Goal: Information Seeking & Learning: Learn about a topic

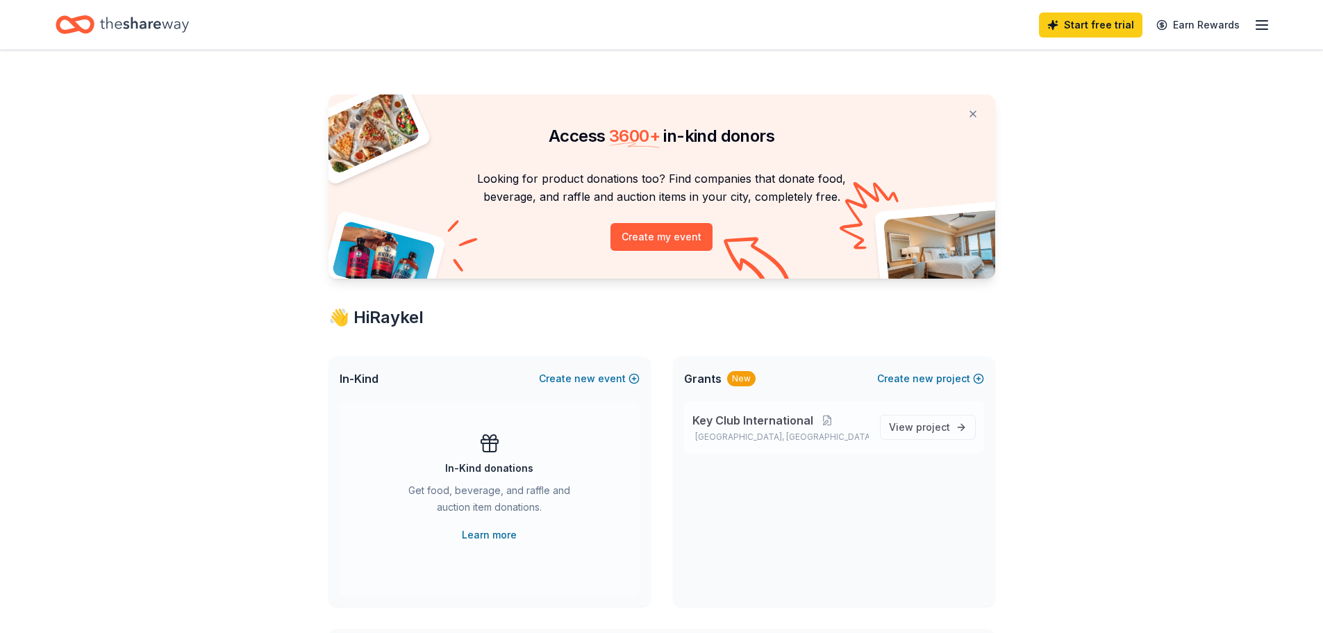
click at [738, 419] on span "Key Club International" at bounding box center [752, 420] width 121 height 17
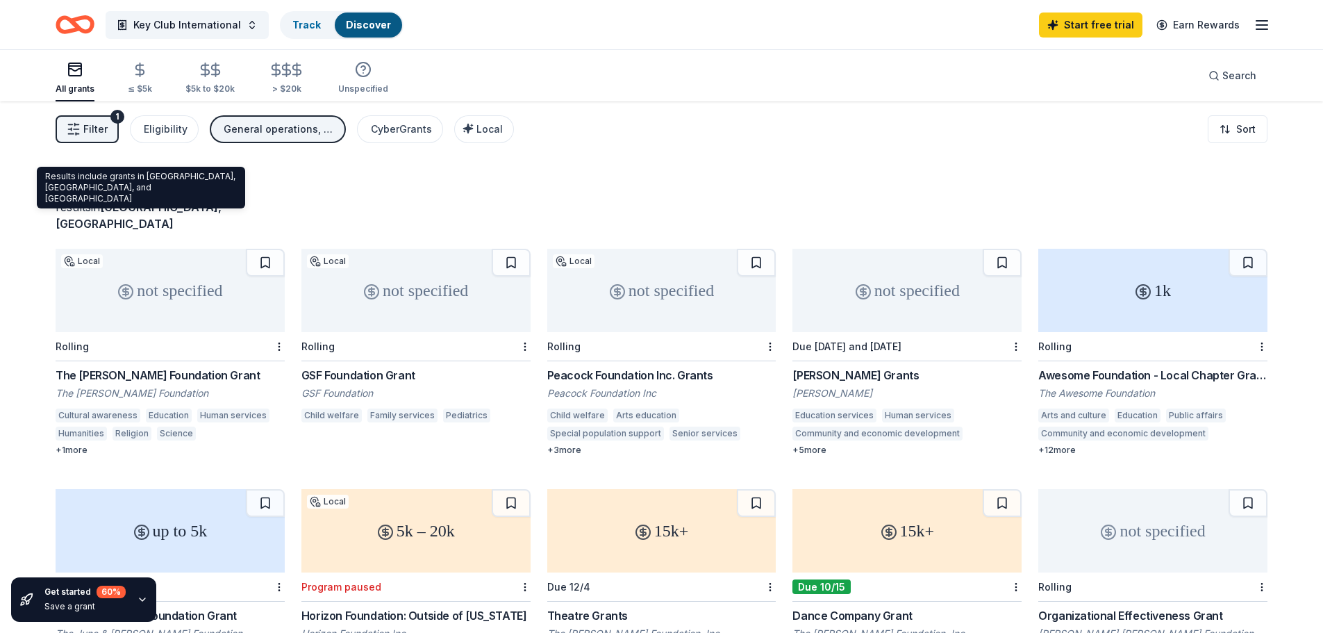
drag, startPoint x: 195, startPoint y: 207, endPoint x: 119, endPoint y: 209, distance: 76.4
click at [119, 209] on div "results in [GEOGRAPHIC_DATA], [GEOGRAPHIC_DATA]" at bounding box center [170, 215] width 229 height 33
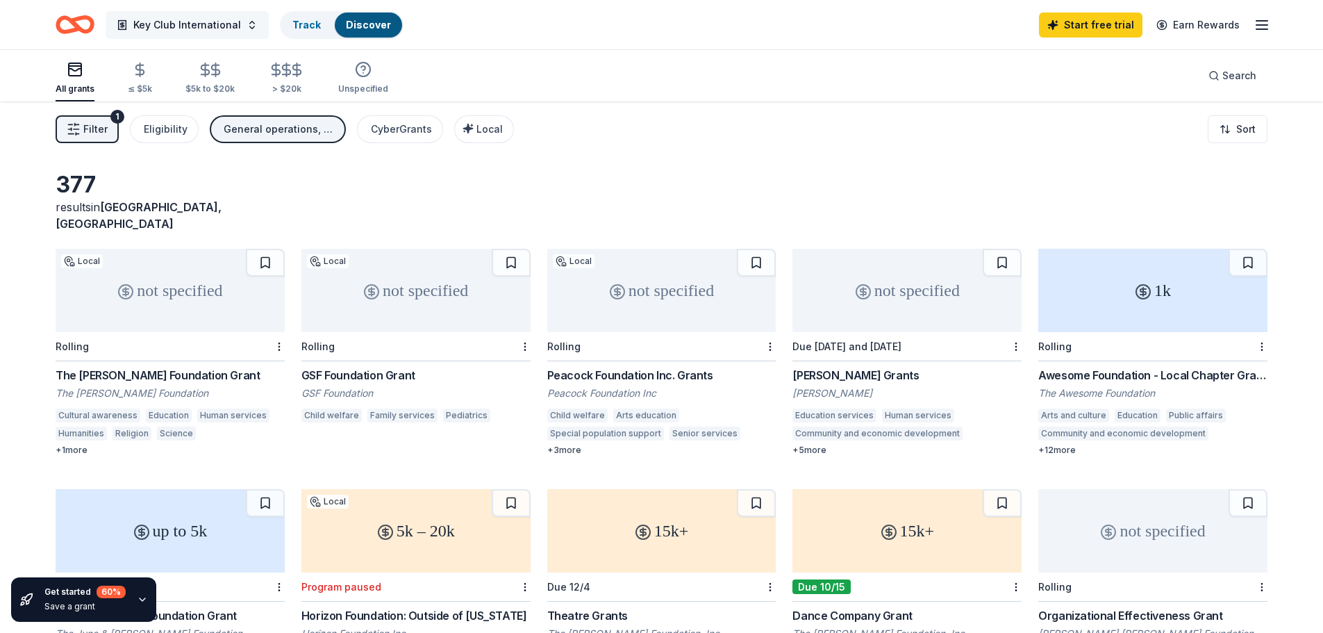
click at [215, 25] on span "Key Club International" at bounding box center [187, 25] width 108 height 17
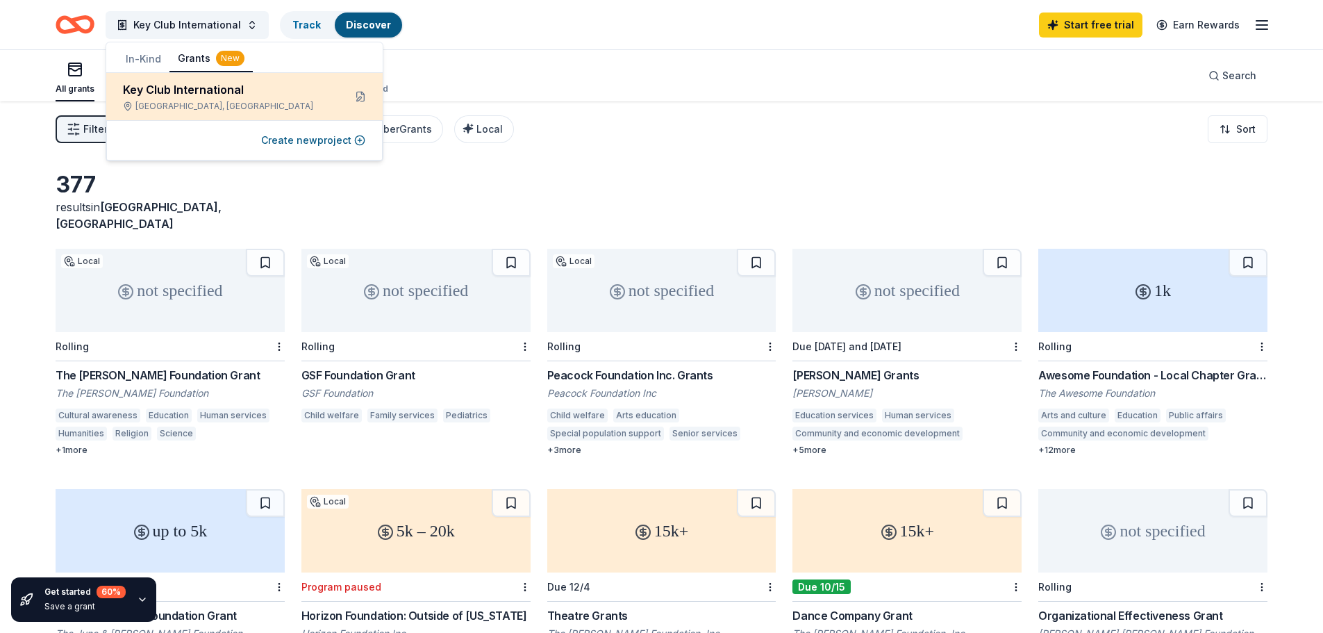
click at [263, 99] on div "Key Club International [GEOGRAPHIC_DATA], [GEOGRAPHIC_DATA]" at bounding box center [228, 96] width 210 height 31
click at [358, 99] on button at bounding box center [360, 96] width 22 height 22
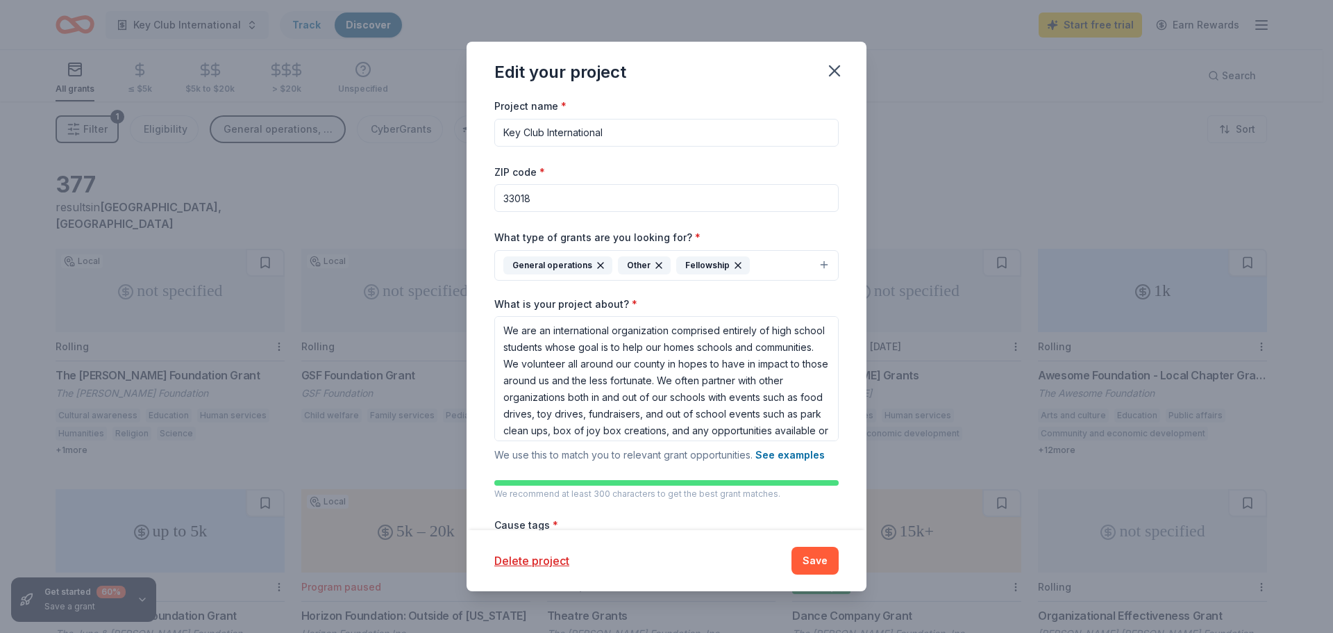
click at [817, 261] on button "General operations Other Fellowship" at bounding box center [666, 265] width 344 height 31
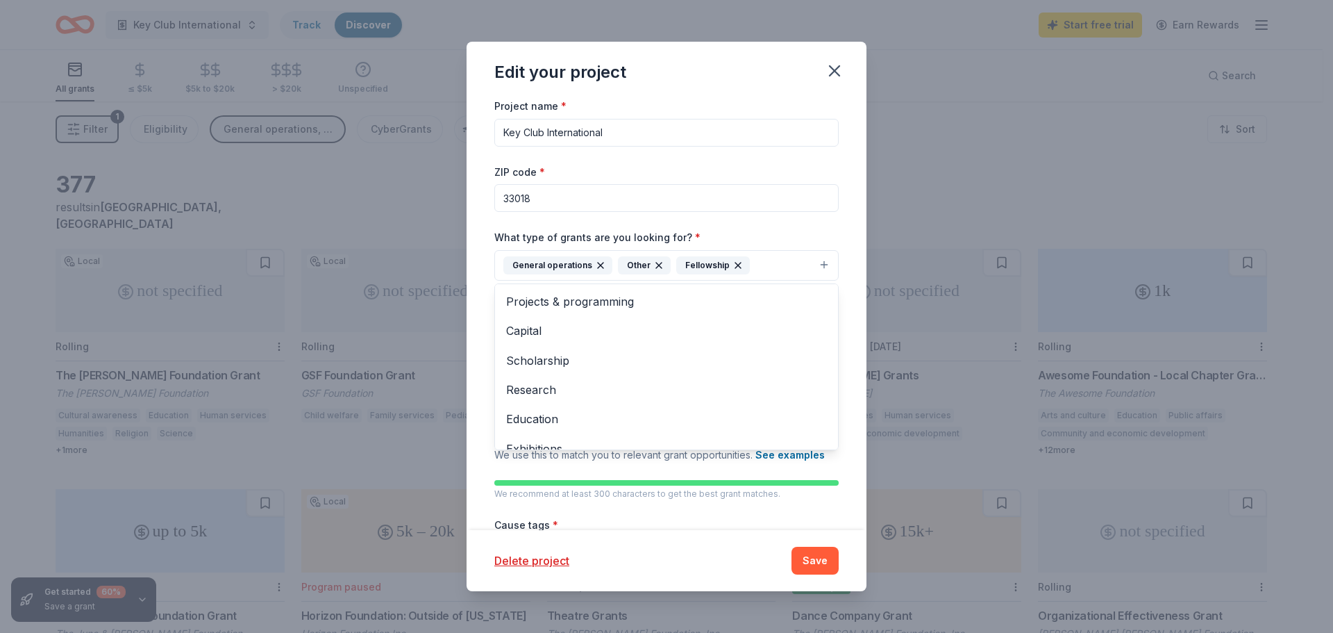
click at [846, 197] on div "Project name * Key Club International ZIP code * 33018 What type of grants are …" at bounding box center [667, 313] width 400 height 433
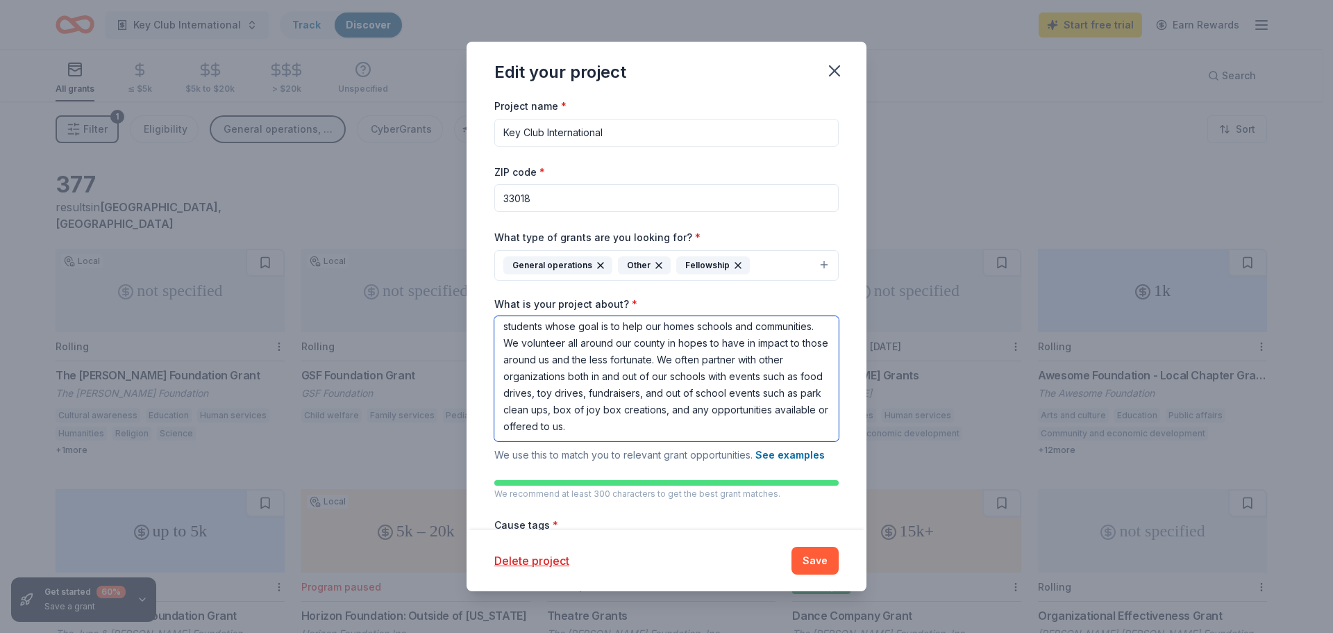
scroll to position [10, 0]
drag, startPoint x: 867, startPoint y: 374, endPoint x: 870, endPoint y: 412, distance: 38.3
click at [870, 412] on div "Edit your project Project name * Key Club International ZIP code * 33018 What t…" at bounding box center [666, 316] width 1333 height 633
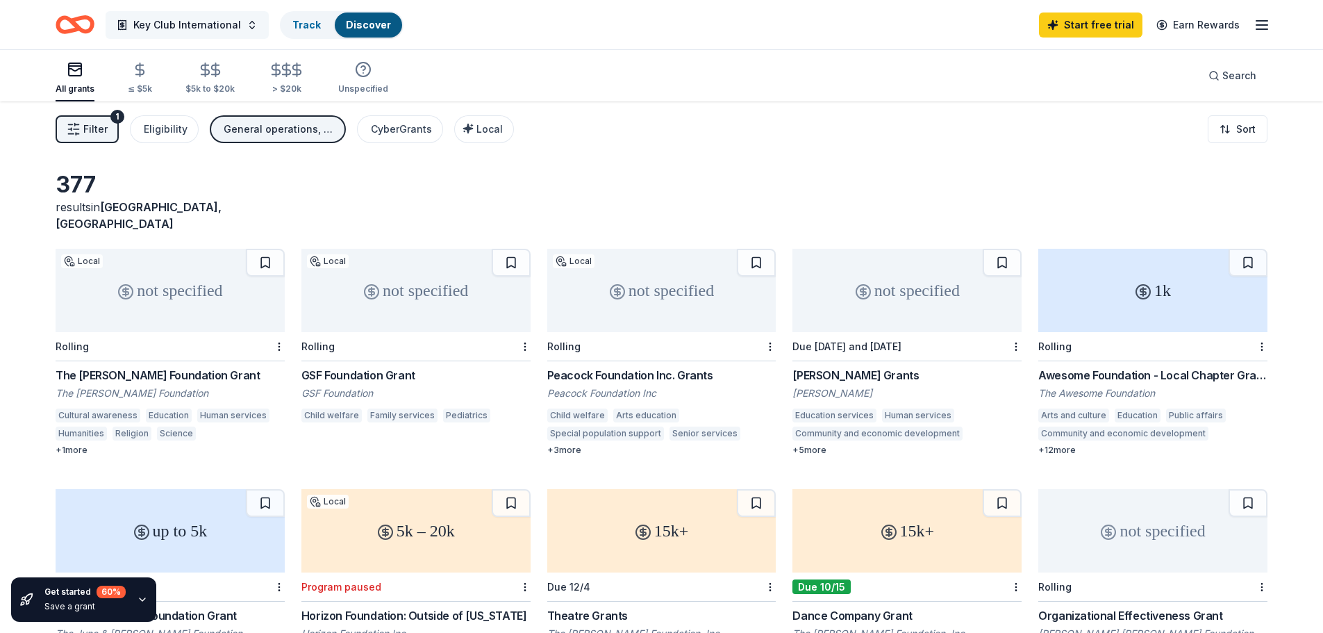
click at [205, 24] on span "Key Club International" at bounding box center [187, 25] width 108 height 17
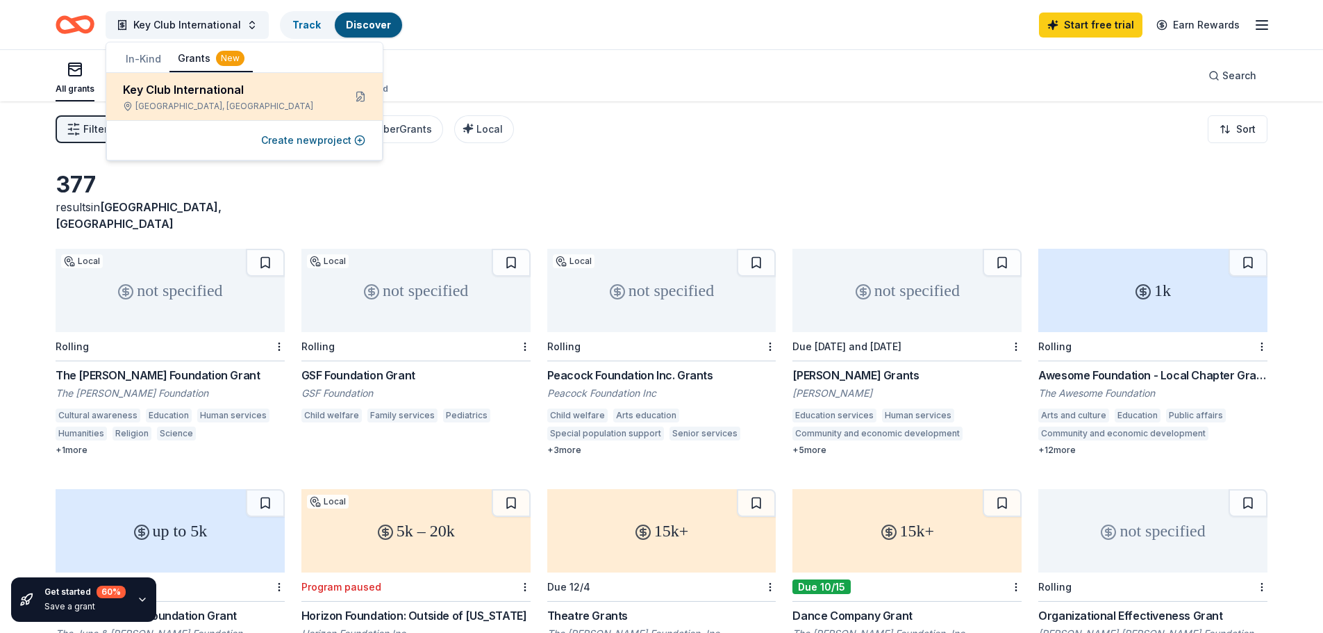
click at [278, 89] on div "Key Club International" at bounding box center [228, 89] width 210 height 17
click at [357, 98] on button at bounding box center [360, 96] width 22 height 22
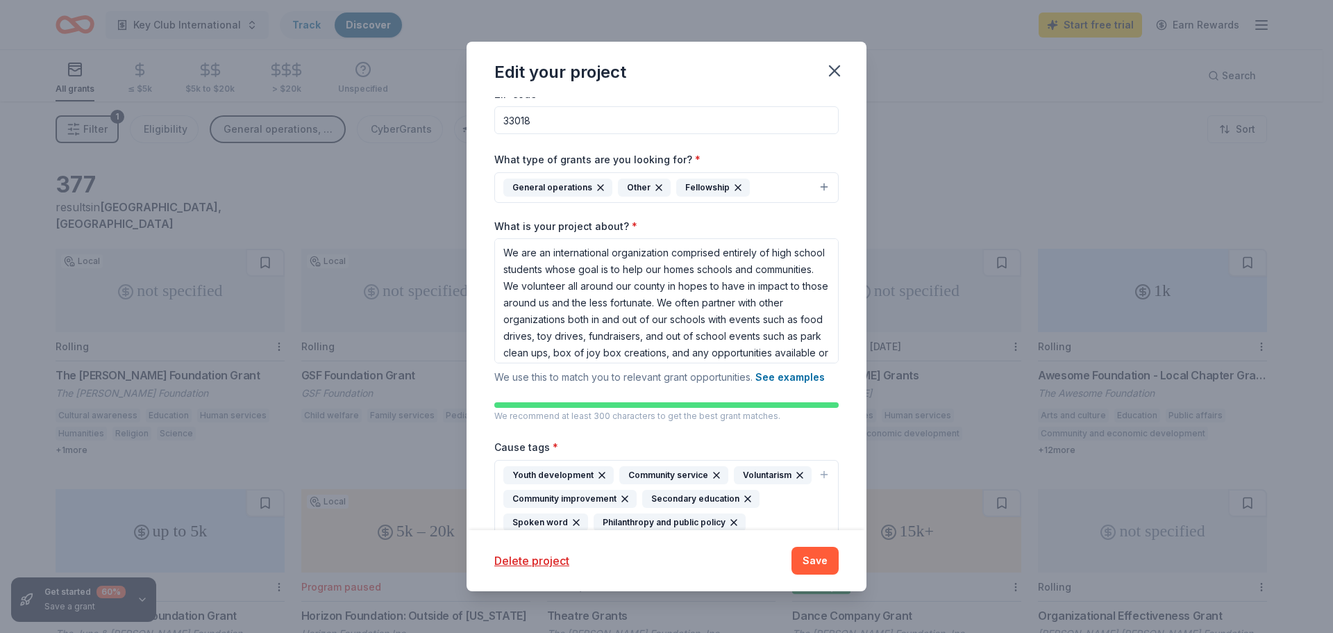
scroll to position [181, 0]
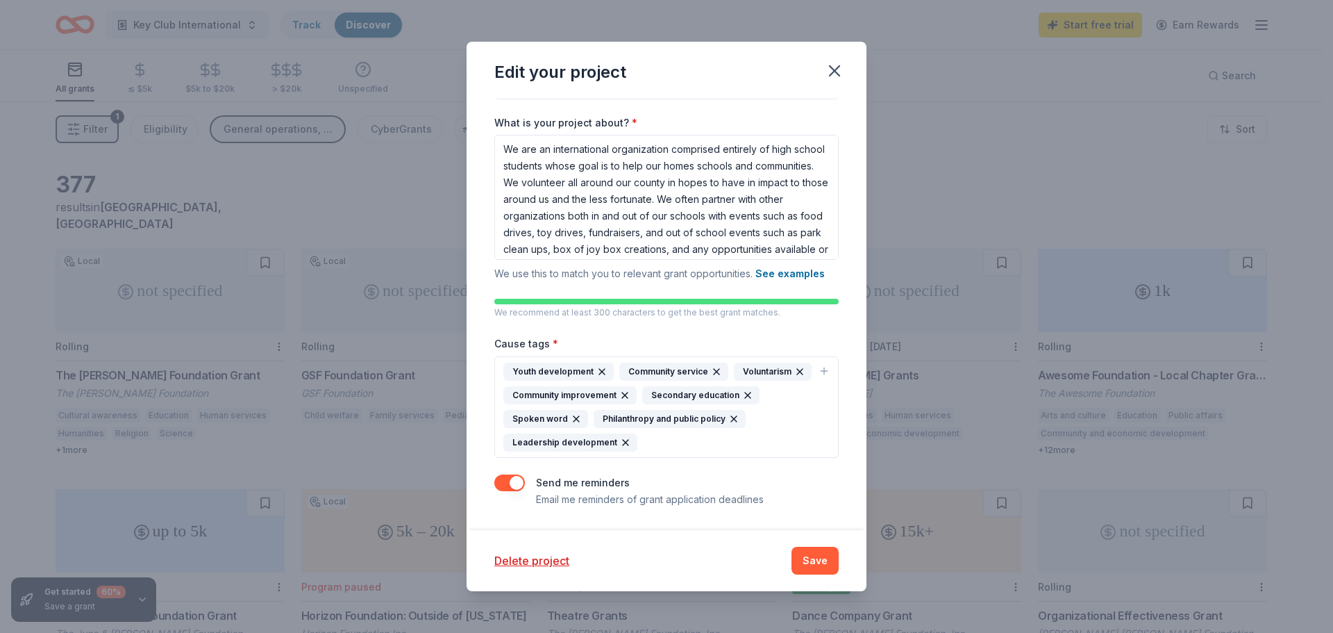
click at [742, 401] on icon "button" at bounding box center [747, 395] width 11 height 11
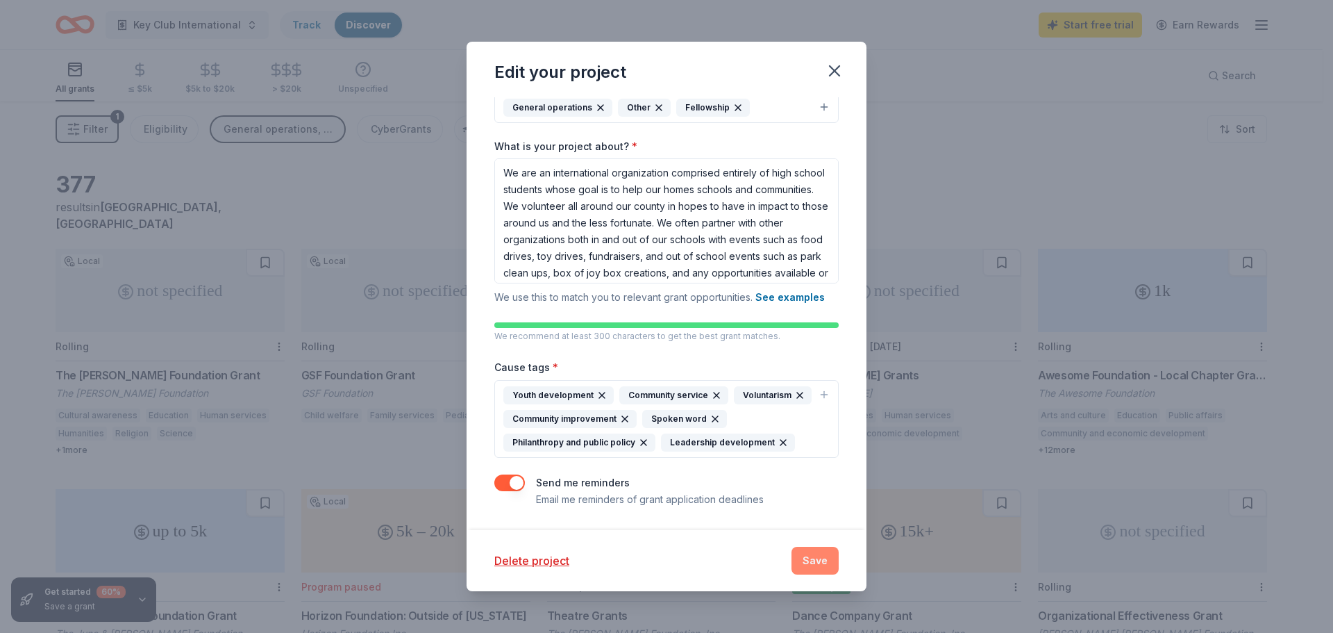
click at [794, 553] on button "Save" at bounding box center [815, 560] width 47 height 28
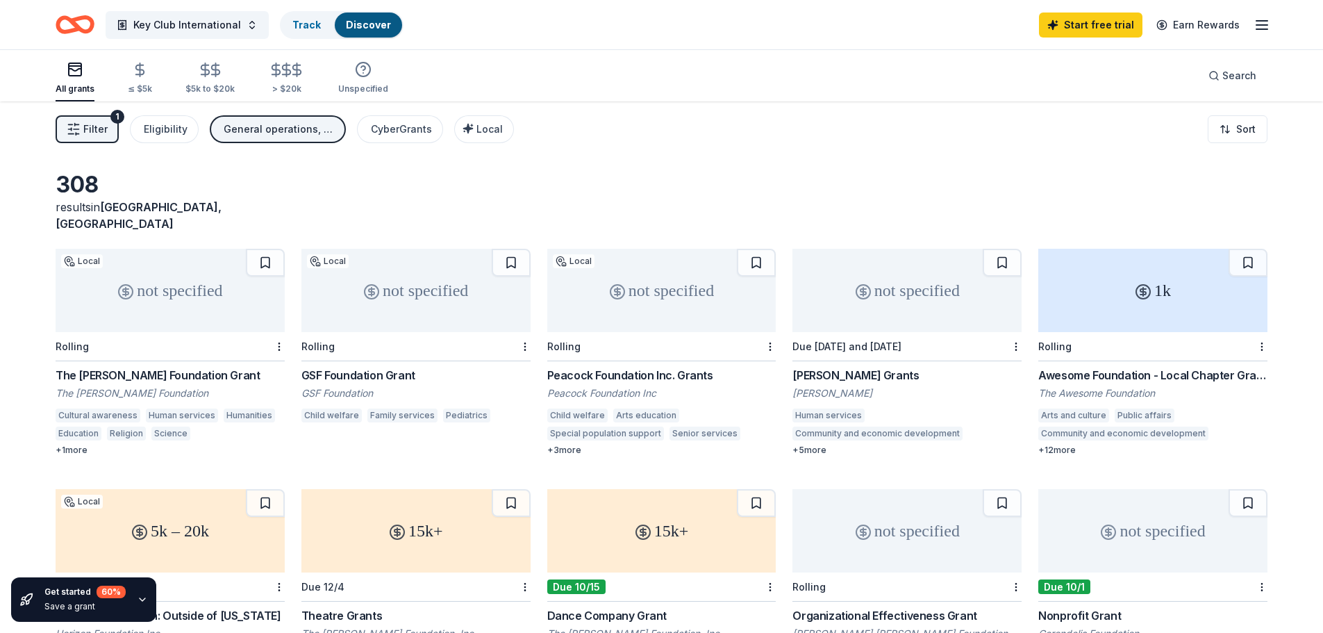
click at [99, 138] on button "Filter 1" at bounding box center [87, 129] width 63 height 28
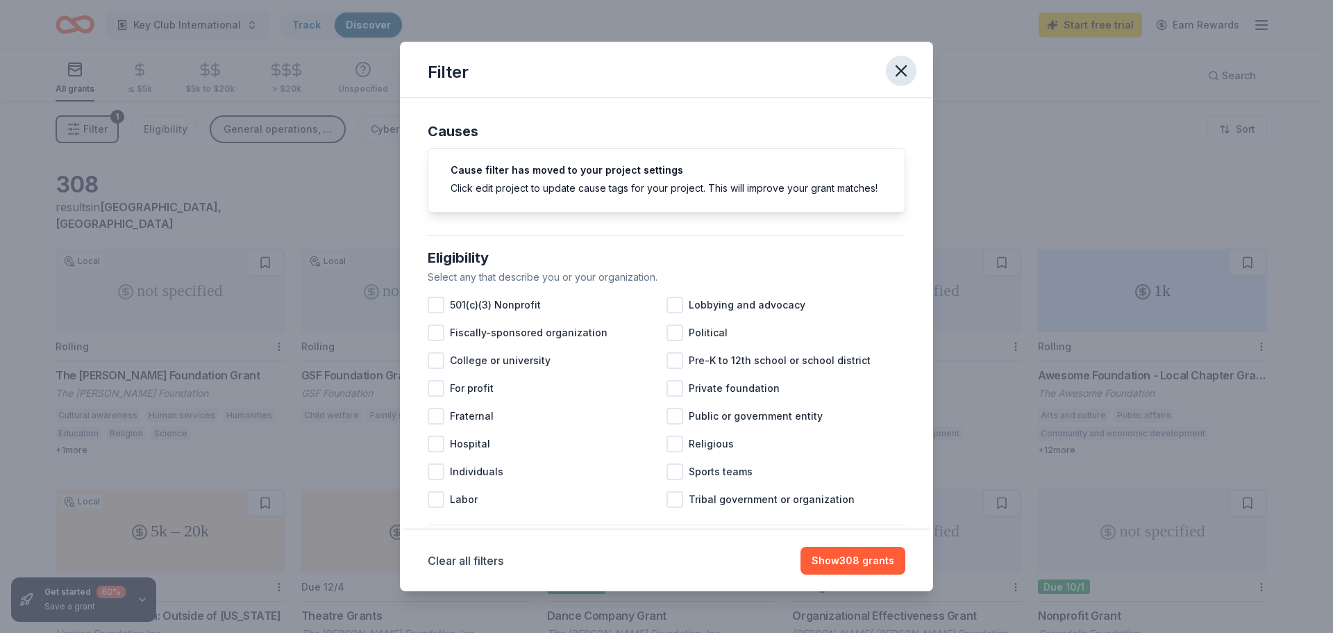
click at [890, 74] on button "button" at bounding box center [901, 71] width 31 height 31
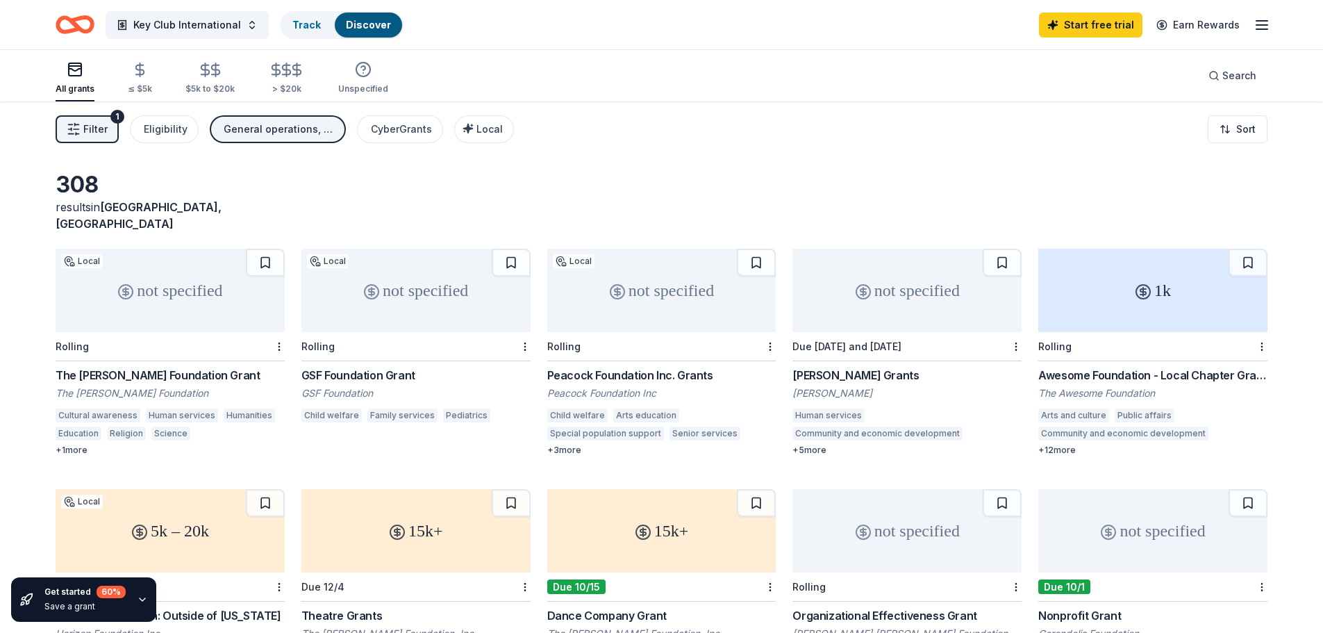
click at [242, 130] on div "General operations, Other, Fellowship" at bounding box center [279, 129] width 111 height 17
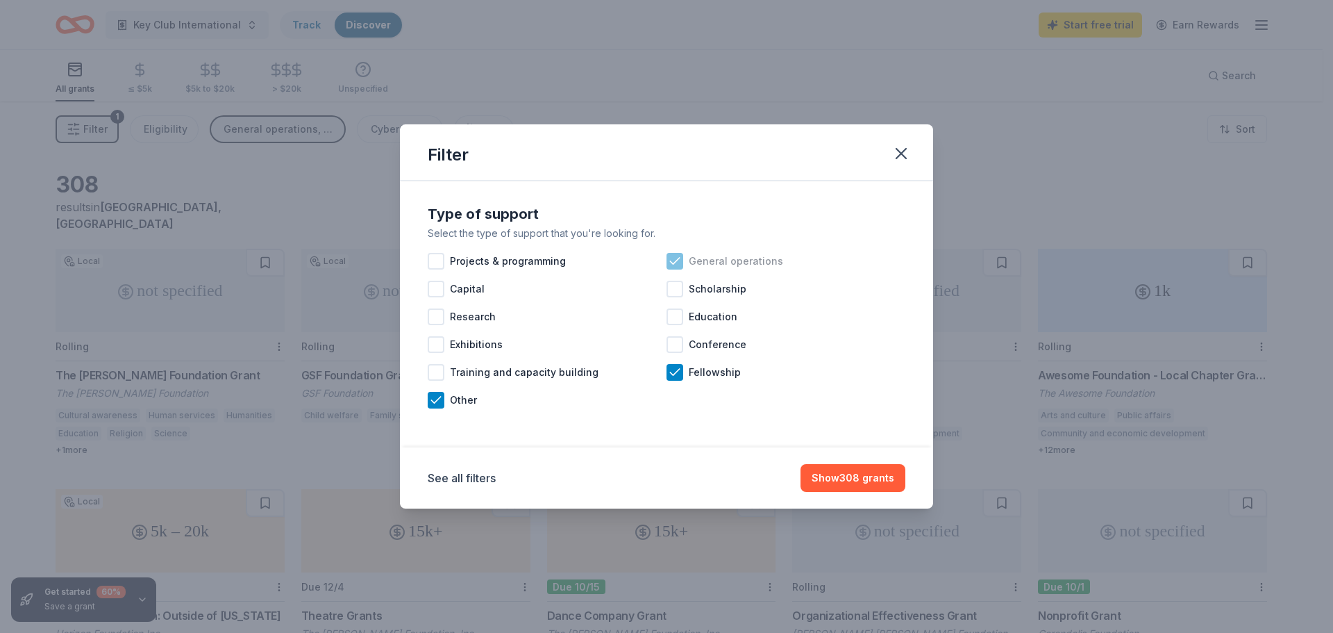
click at [672, 260] on icon at bounding box center [675, 261] width 14 height 14
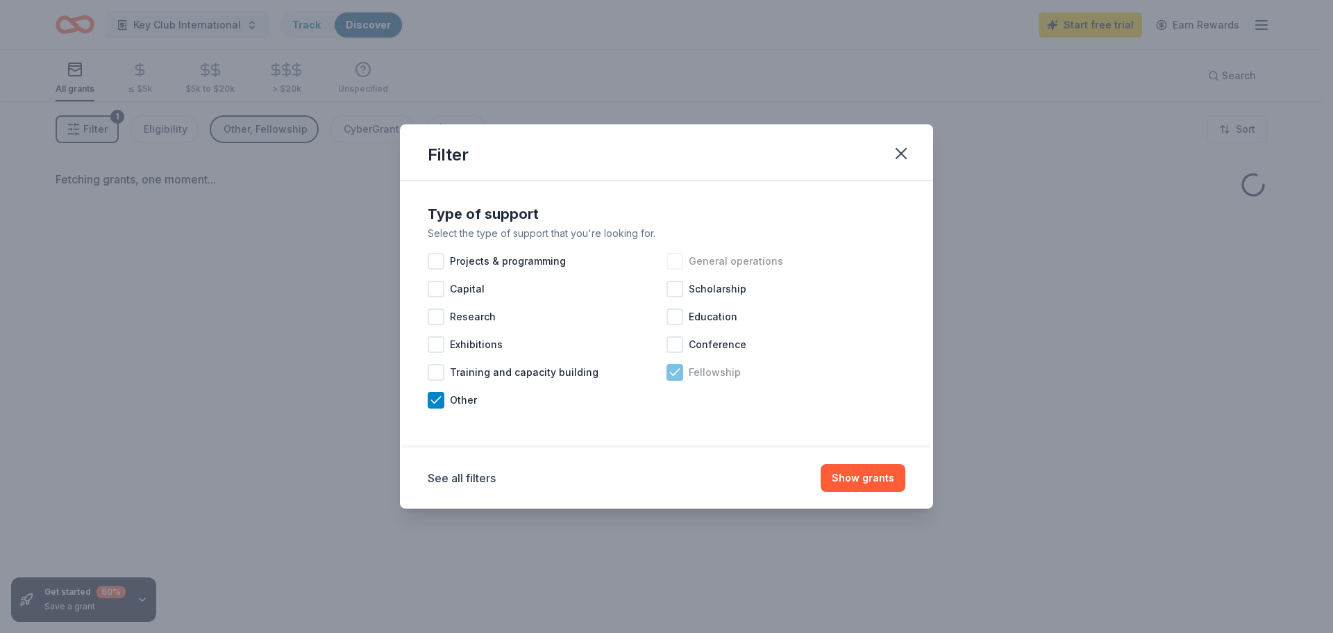
click at [678, 378] on icon at bounding box center [675, 372] width 14 height 14
click at [428, 409] on div "Other" at bounding box center [547, 400] width 239 height 28
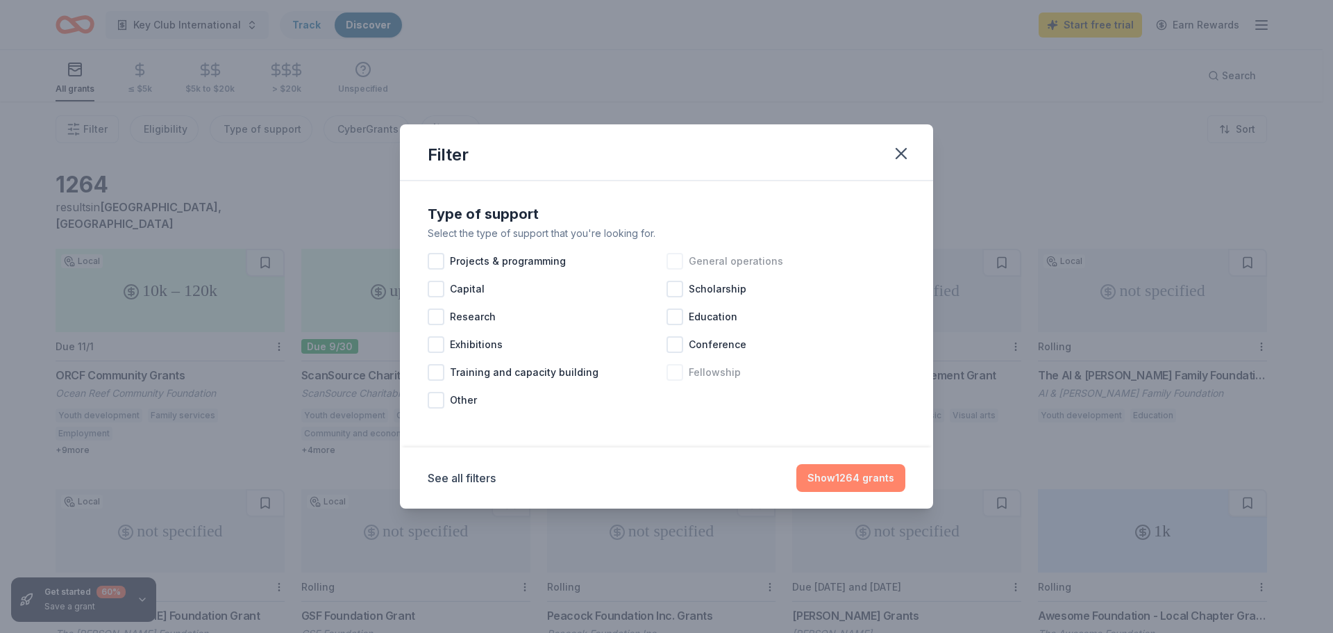
click at [844, 482] on button "Show 1264 grants" at bounding box center [850, 478] width 109 height 28
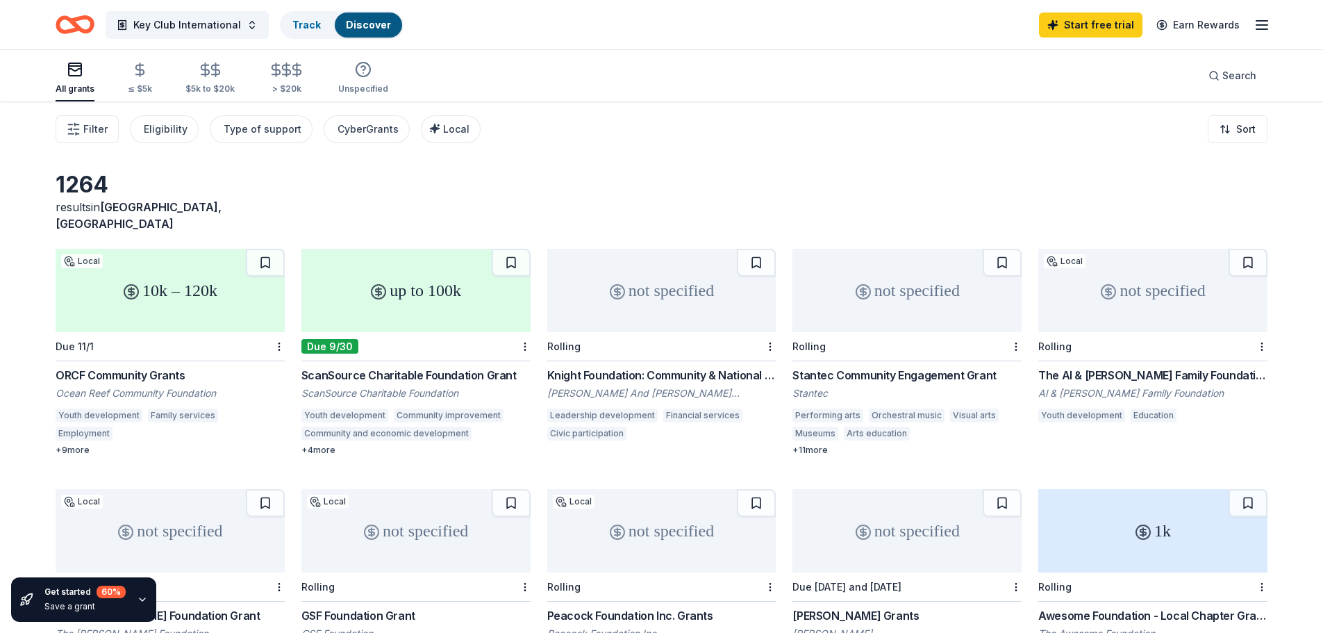
click at [139, 594] on icon "button" at bounding box center [142, 599] width 11 height 11
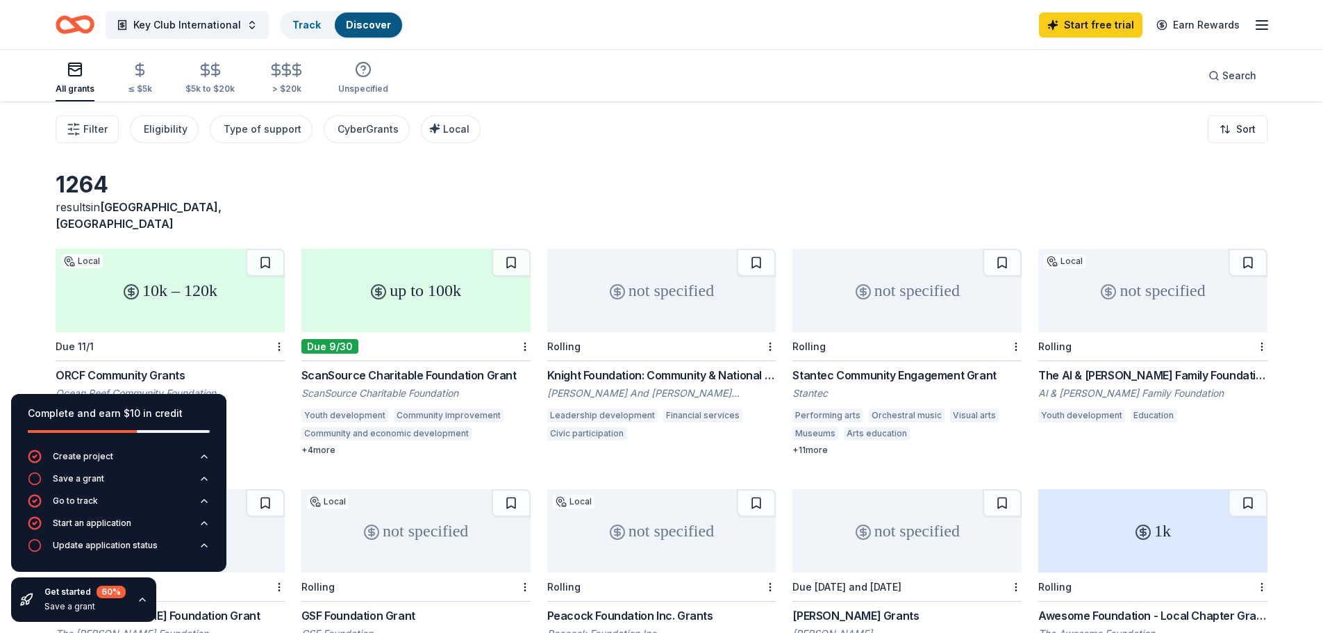
click at [139, 594] on icon "button" at bounding box center [142, 599] width 11 height 11
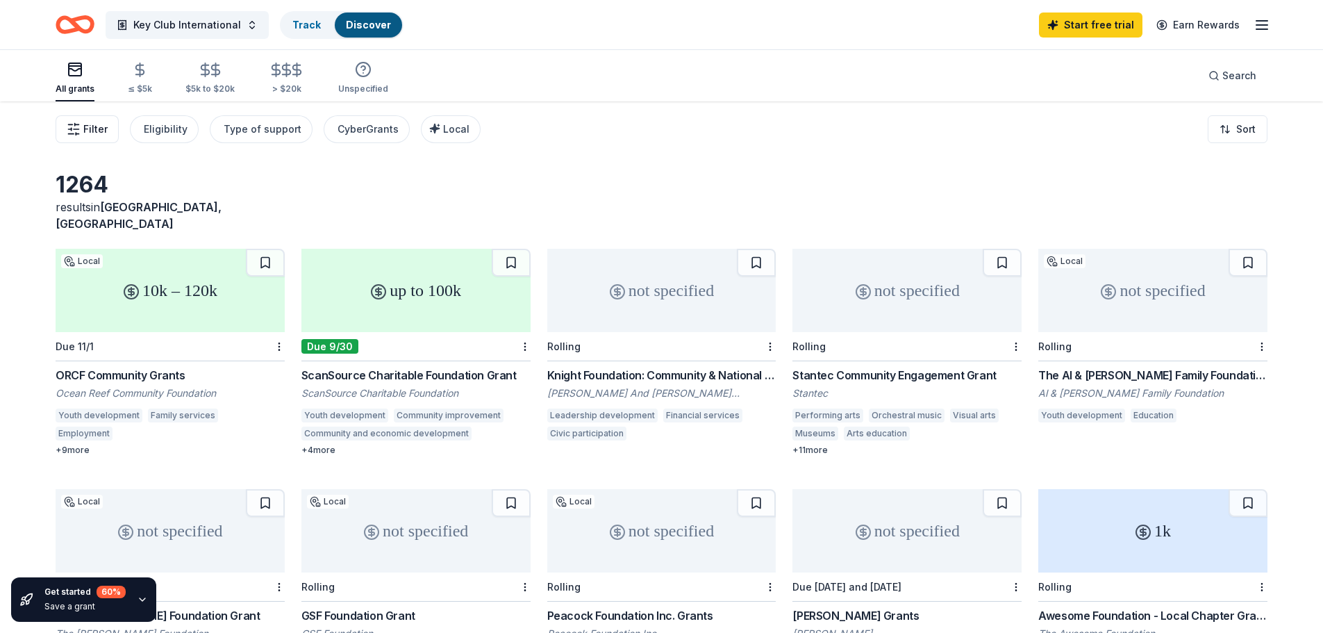
click at [108, 128] on button "Filter" at bounding box center [87, 129] width 63 height 28
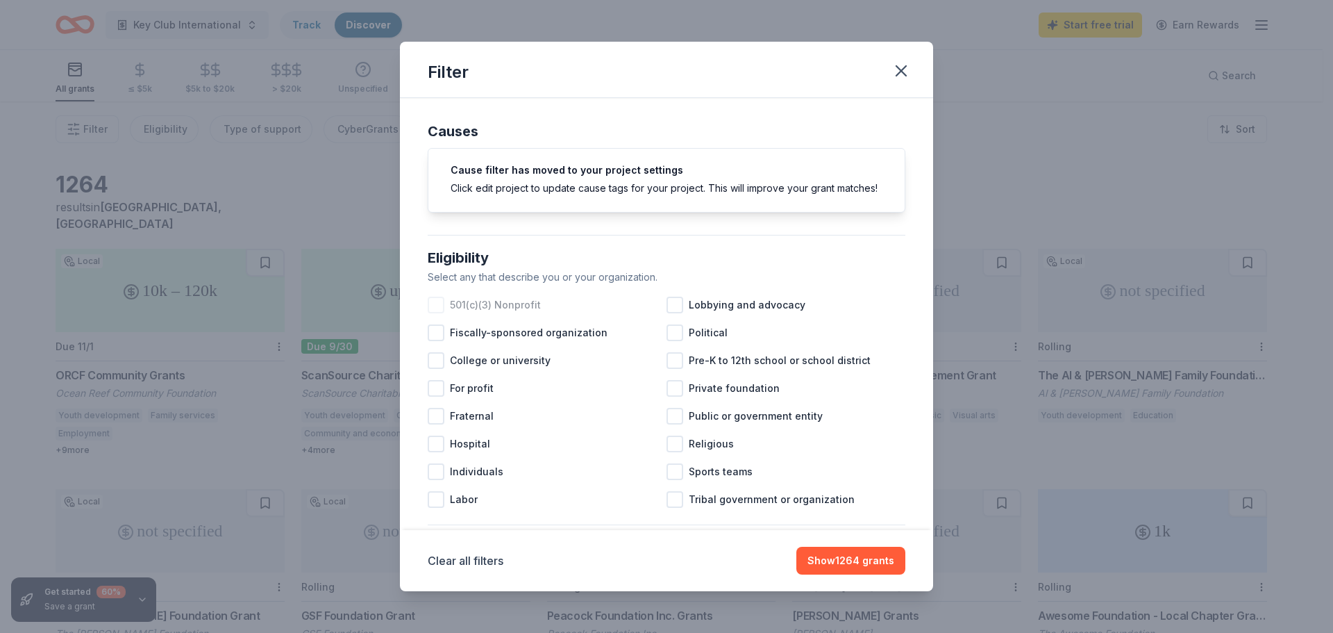
click at [508, 313] on span "501(c)(3) Nonprofit" at bounding box center [495, 304] width 91 height 17
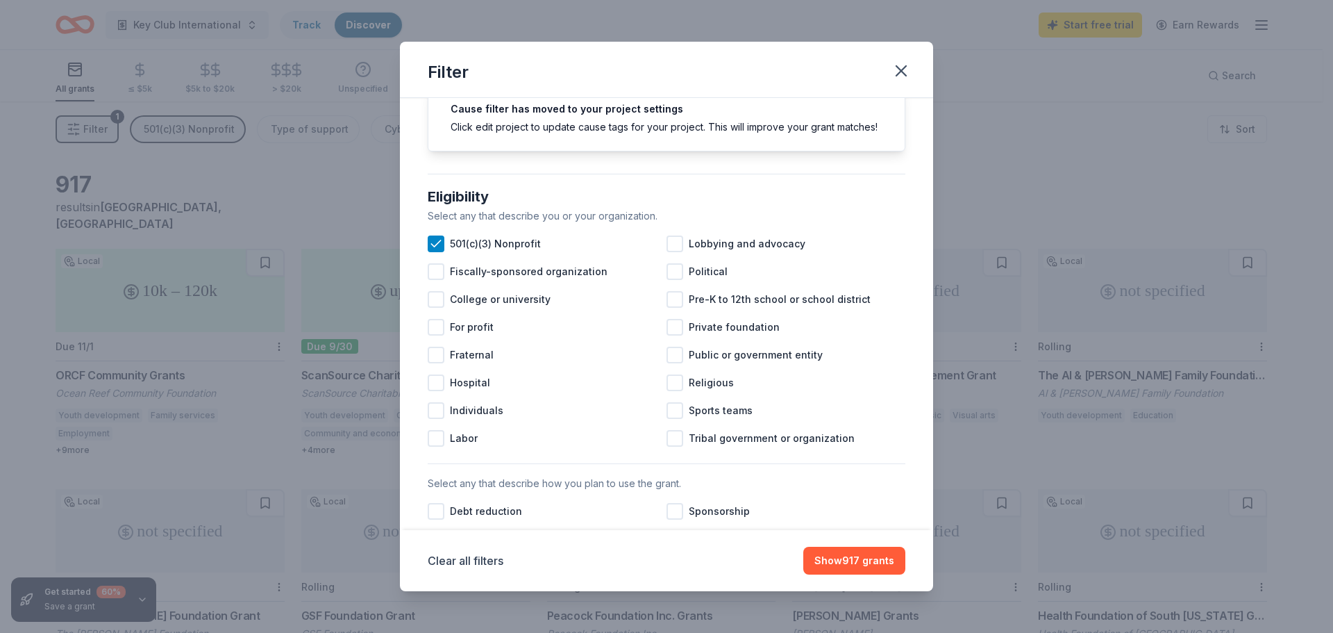
scroll to position [63, 0]
click at [797, 306] on span "Pre-K to 12th school or school district" at bounding box center [780, 297] width 182 height 17
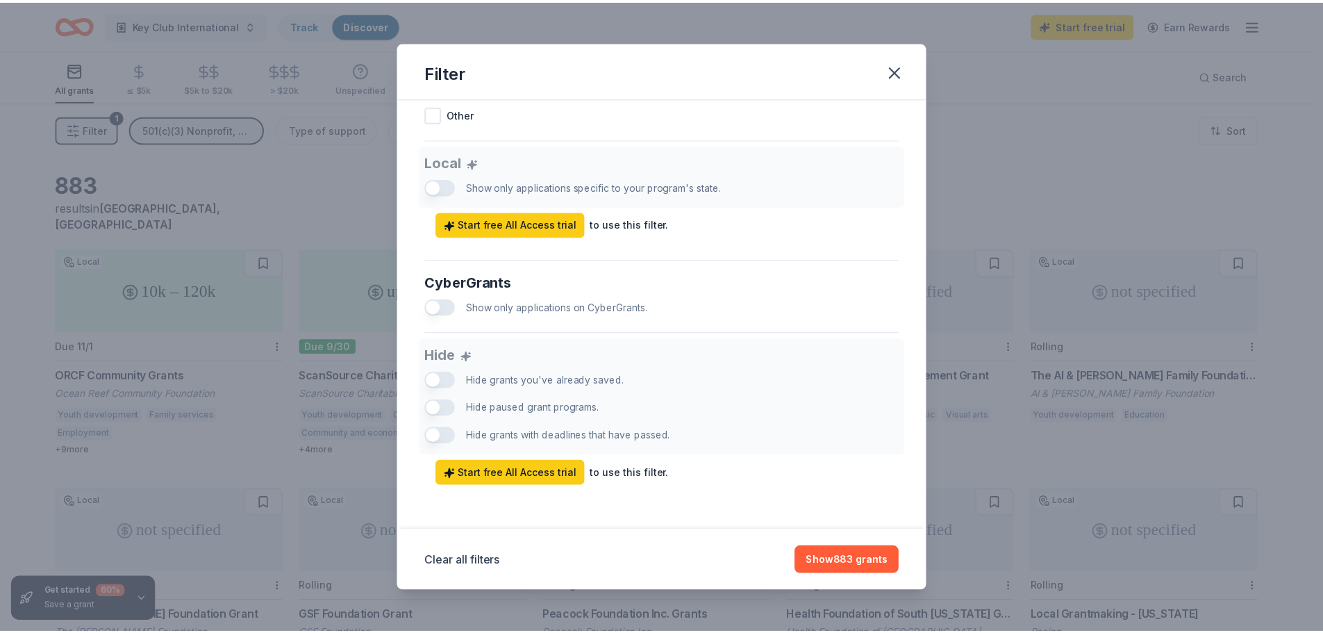
scroll to position [762, 0]
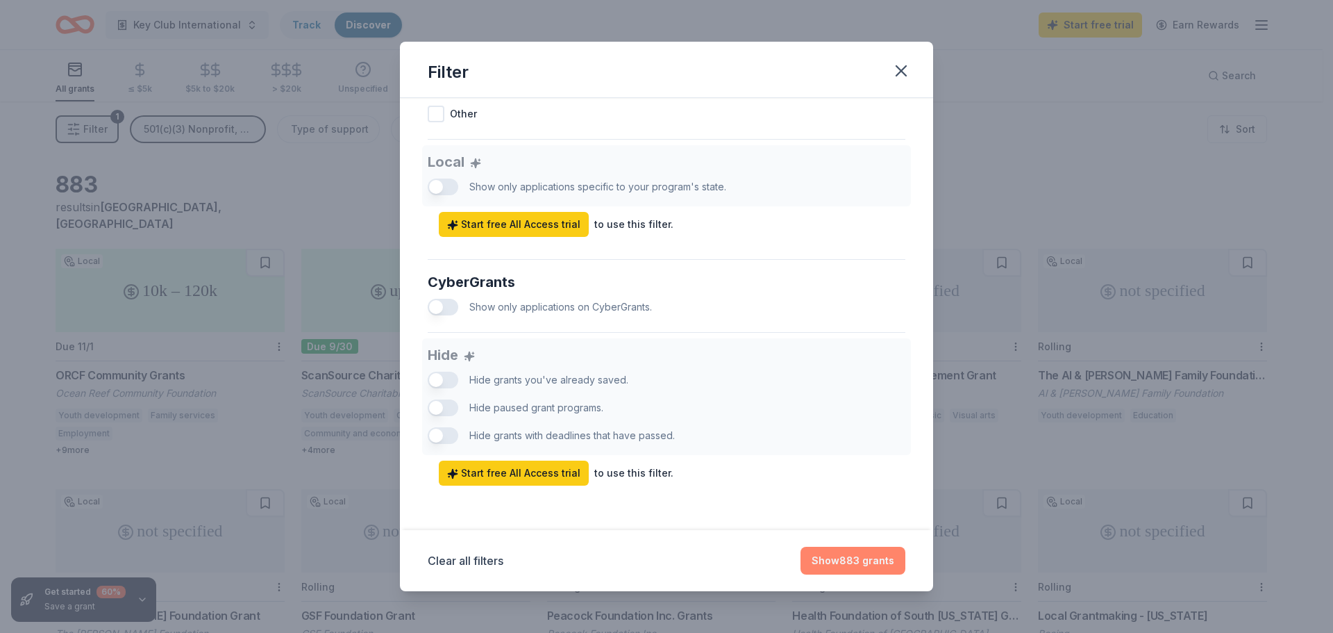
click at [821, 561] on button "Show 883 grants" at bounding box center [853, 560] width 105 height 28
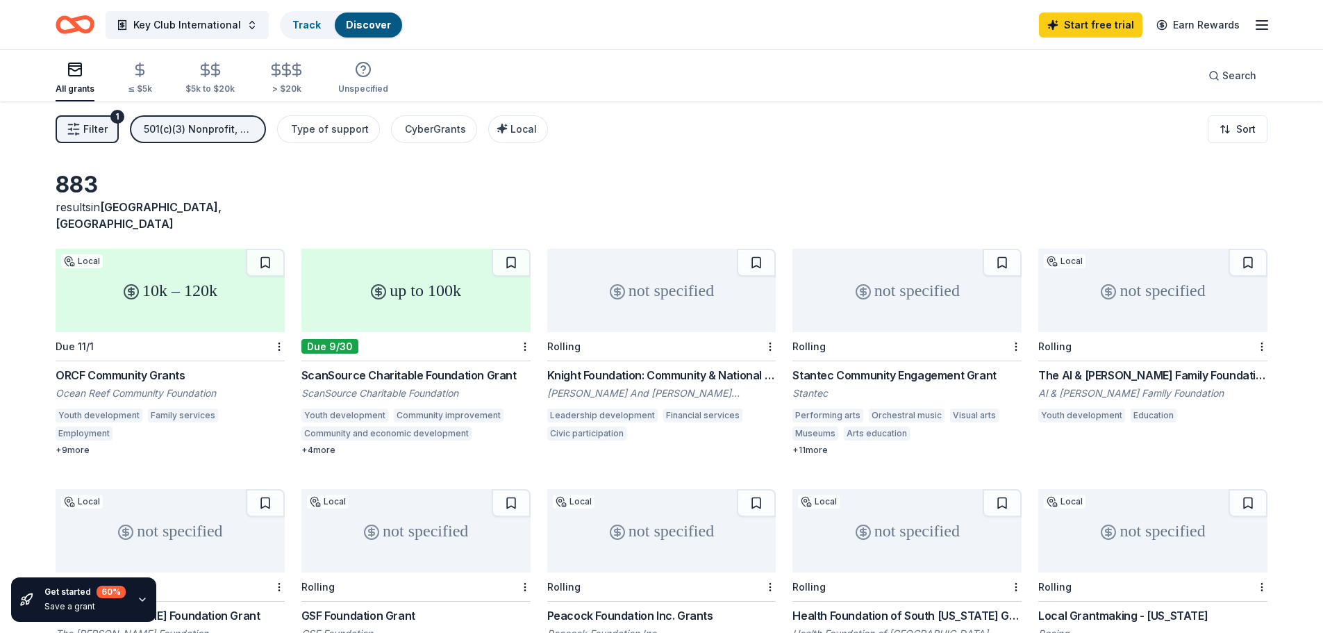
click at [182, 299] on div "10k – 120k" at bounding box center [170, 290] width 229 height 83
click at [397, 278] on div "up to 100k" at bounding box center [415, 290] width 229 height 83
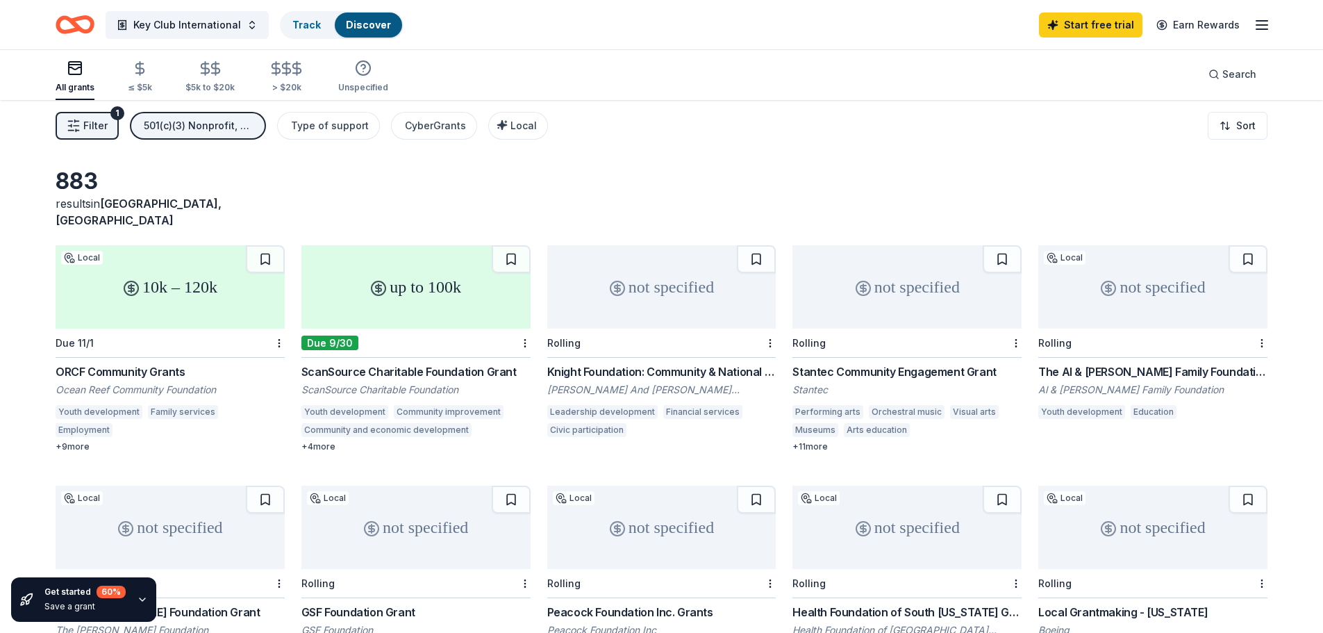
scroll to position [6, 0]
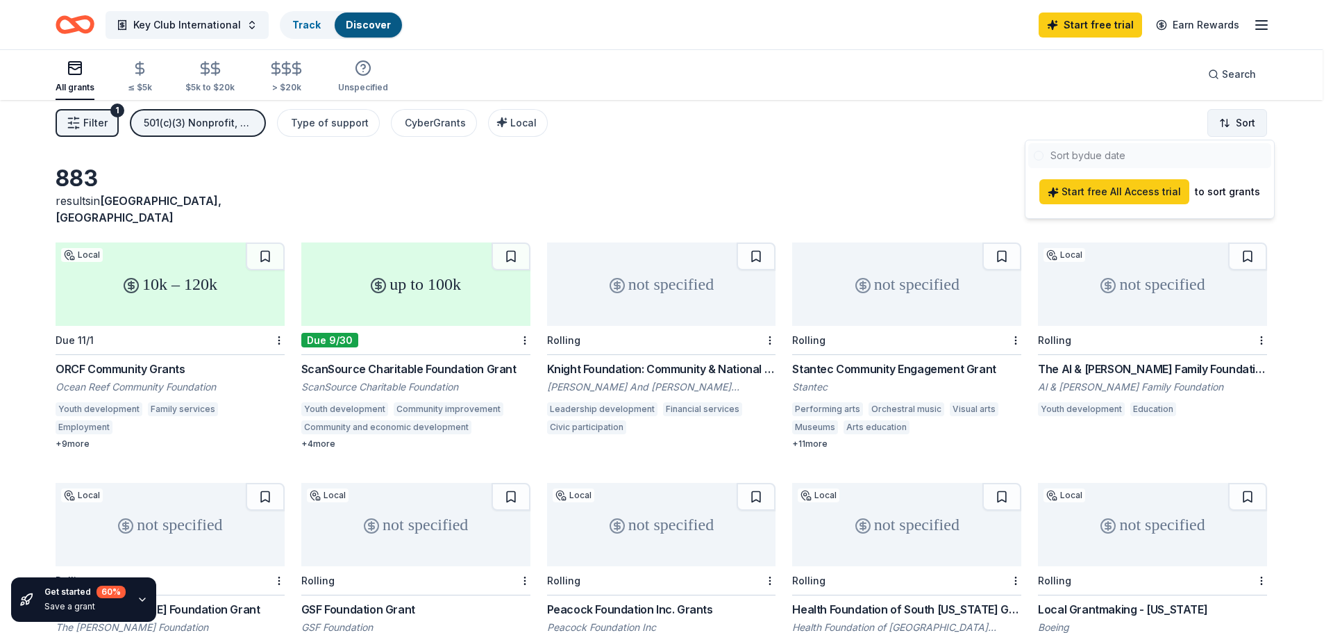
click at [1237, 126] on html "Key Club International Track Discover Start free trial Earn Rewards All grants …" at bounding box center [666, 310] width 1333 height 633
click at [1068, 162] on div at bounding box center [1149, 155] width 243 height 25
click at [1314, 146] on html "Key Club International Track Discover Start free trial Earn Rewards All grants …" at bounding box center [666, 310] width 1333 height 633
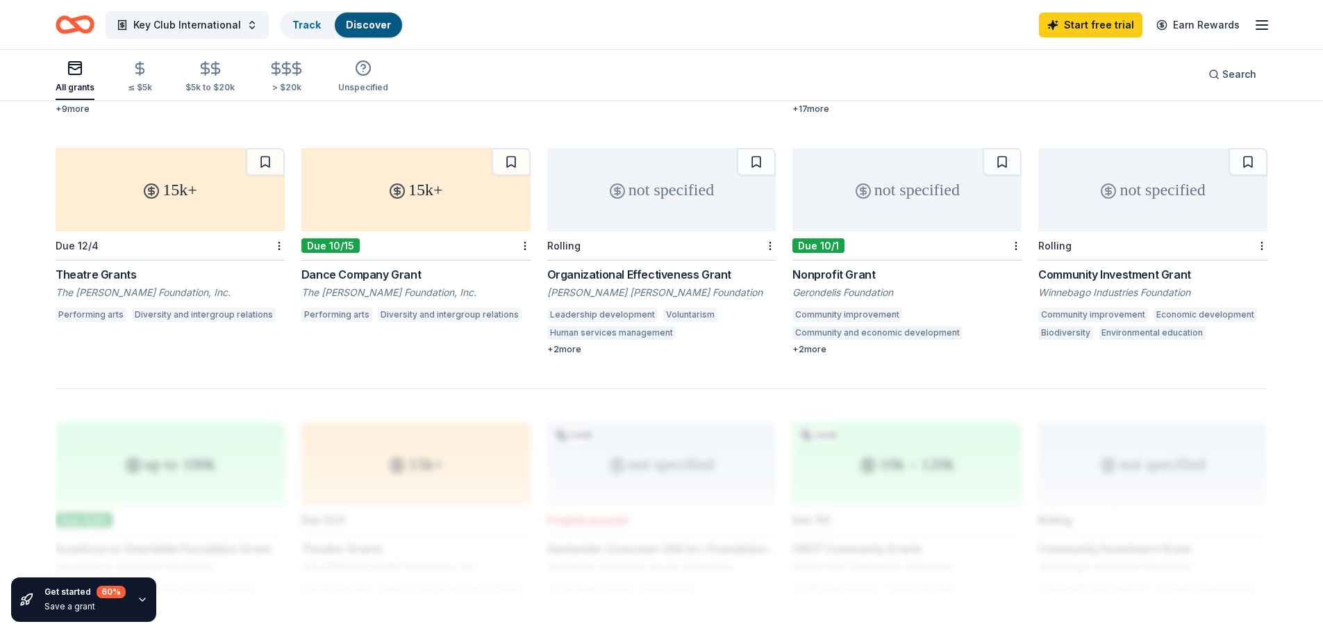
scroll to position [823, 0]
click at [240, 465] on div at bounding box center [662, 498] width 1212 height 222
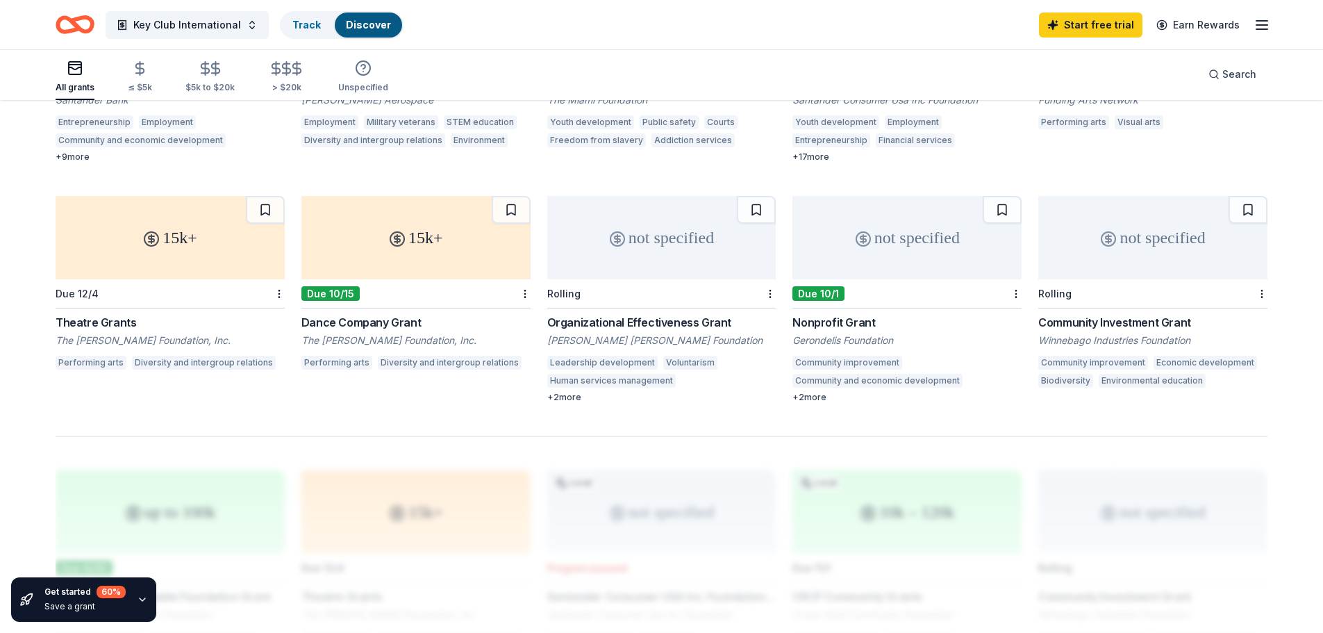
scroll to position [335, 0]
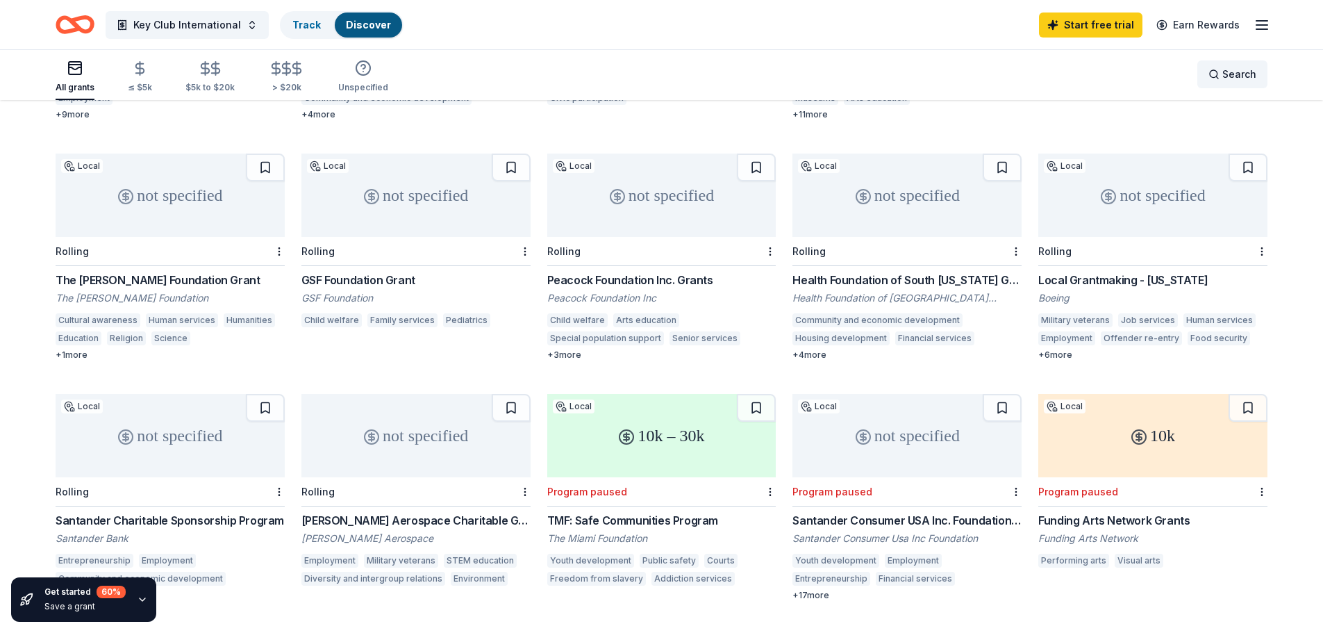
click at [1209, 69] on div "Search" at bounding box center [1232, 74] width 48 height 17
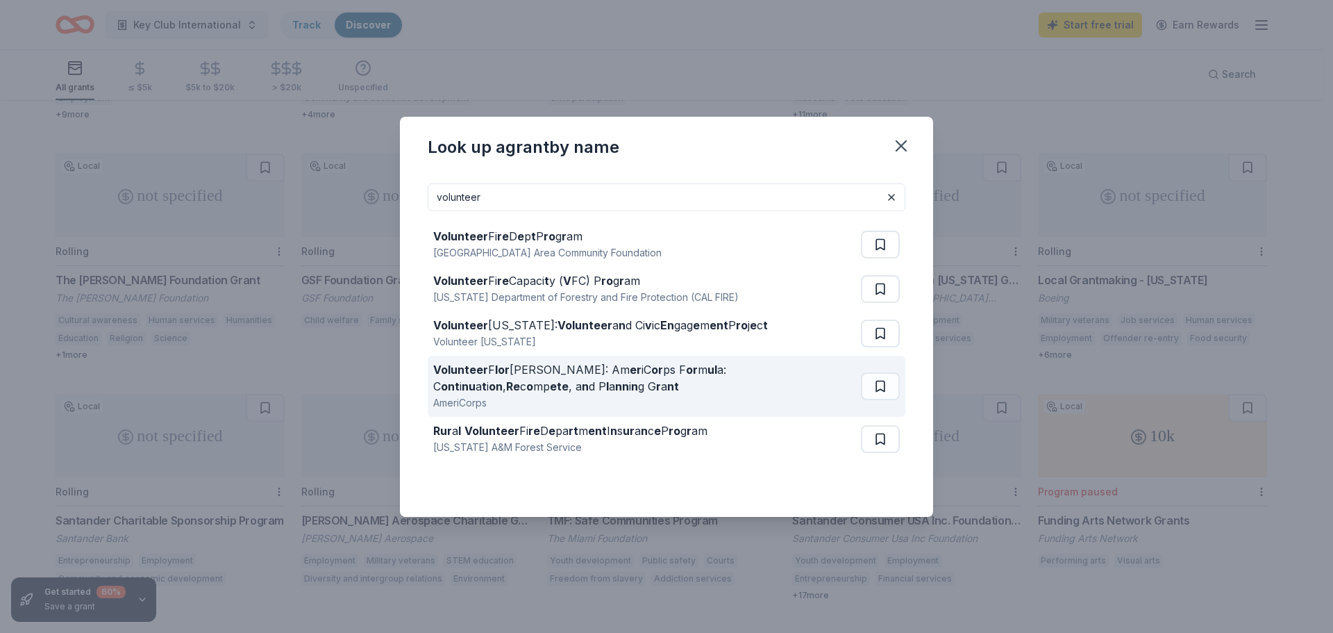
type input "volunteer"
click at [582, 378] on div "Volunteer F [PERSON_NAME]: Am er iC or ps F or m ul a: C ont i nu a t i on , Re…" at bounding box center [644, 377] width 422 height 33
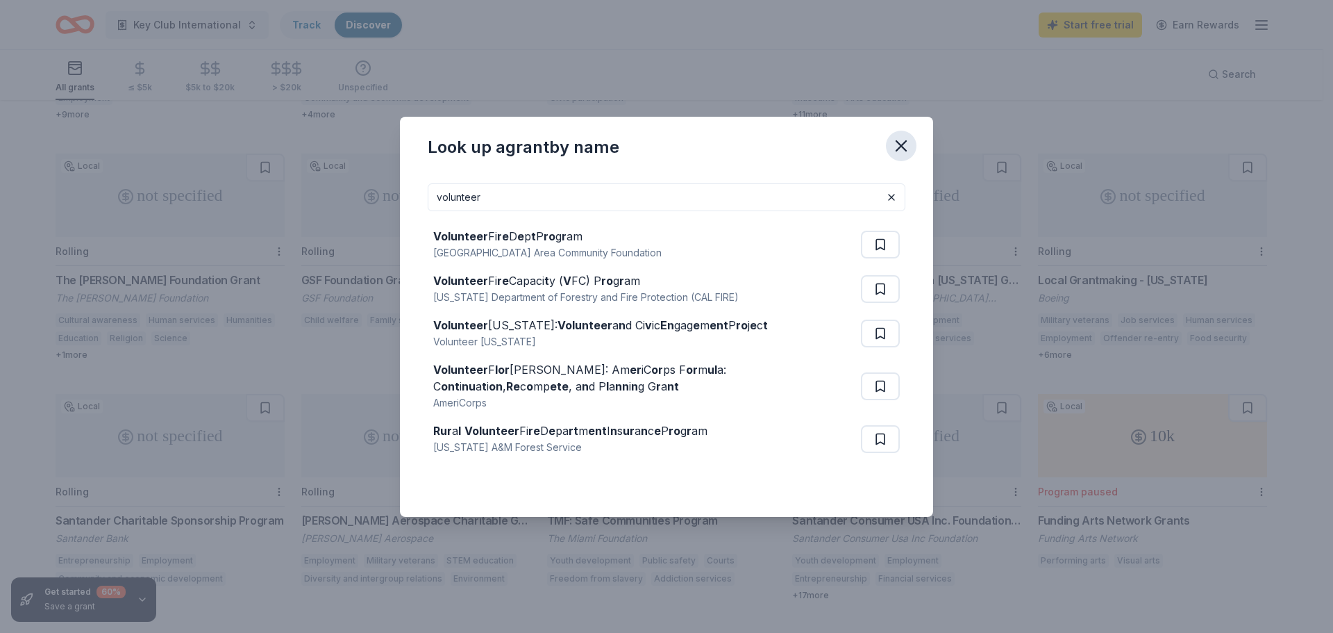
click at [896, 141] on icon "button" at bounding box center [901, 146] width 10 height 10
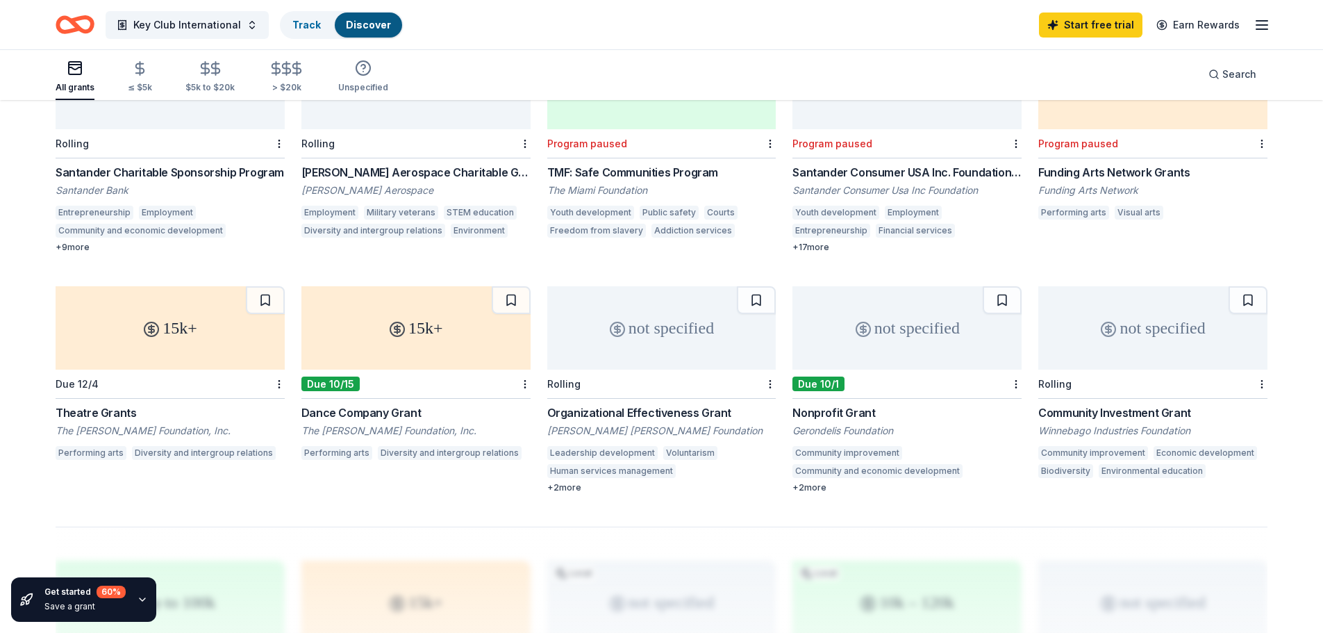
scroll to position [695, 0]
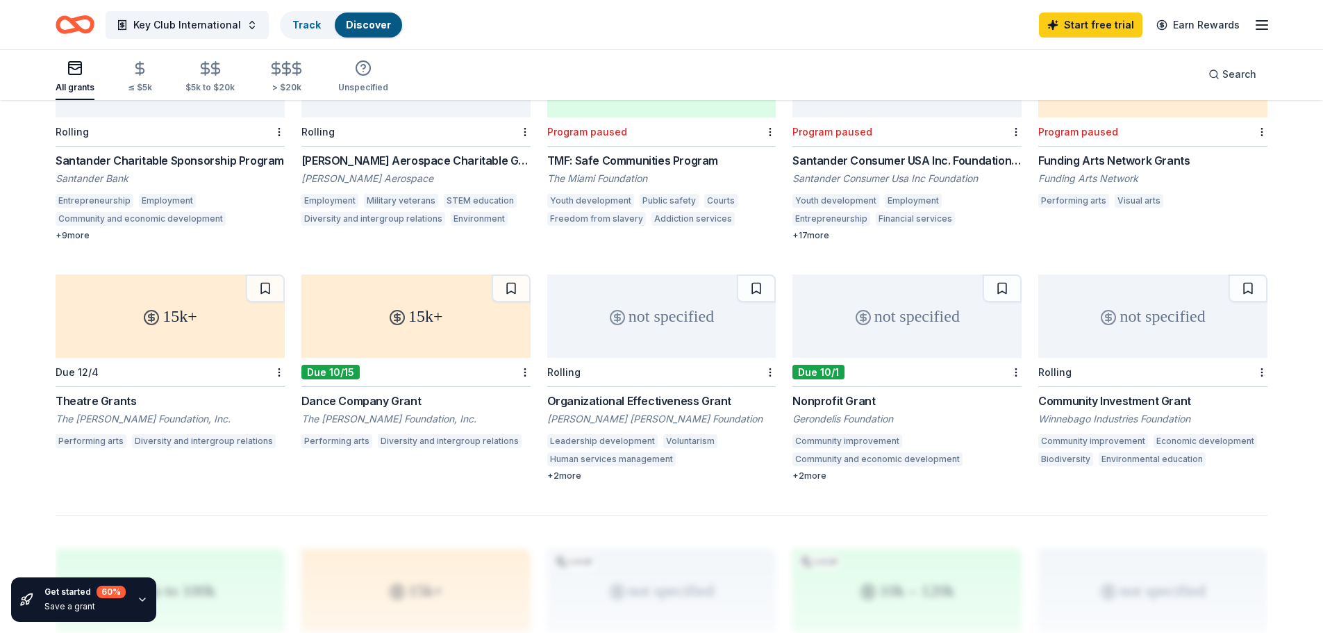
click at [873, 337] on div "not specified" at bounding box center [906, 315] width 229 height 83
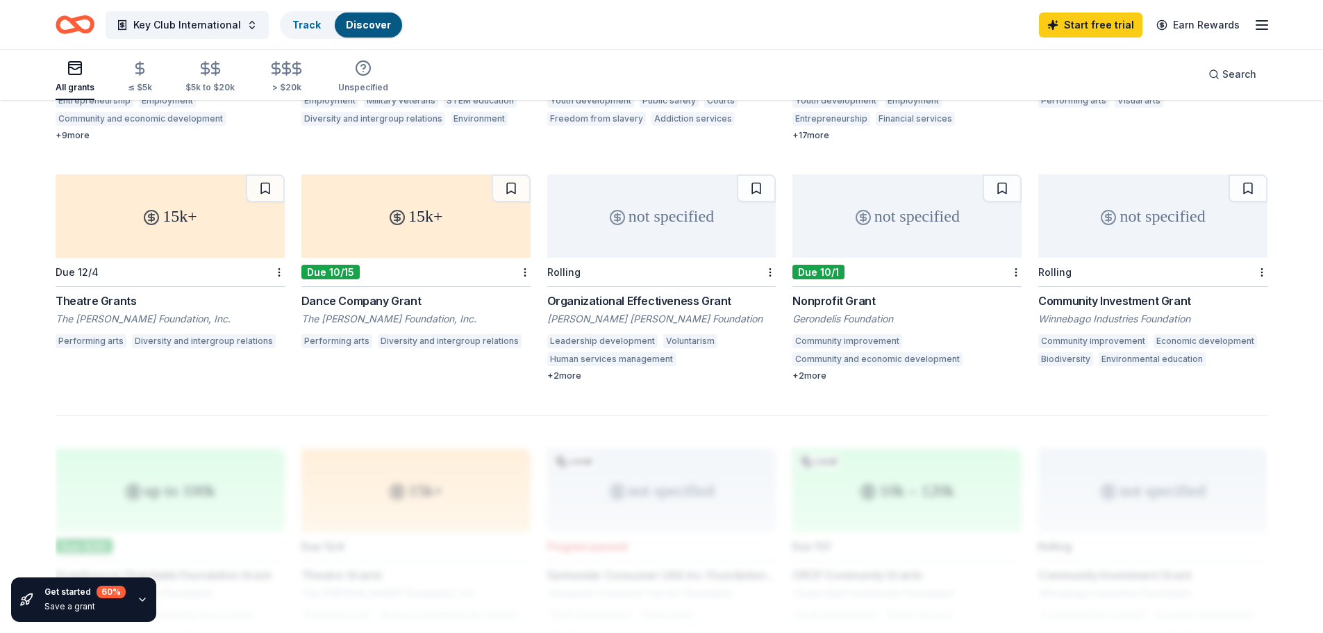
scroll to position [797, 0]
click at [1163, 228] on div "not specified" at bounding box center [1152, 213] width 229 height 83
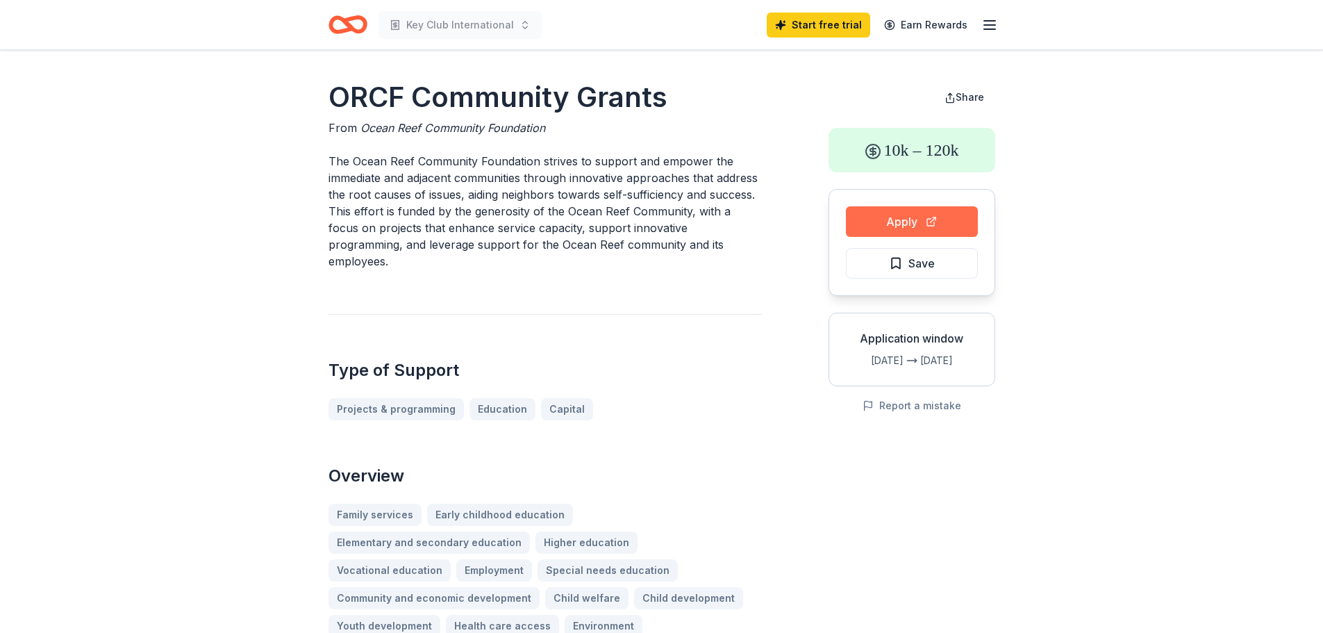
click at [880, 230] on button "Apply" at bounding box center [912, 221] width 132 height 31
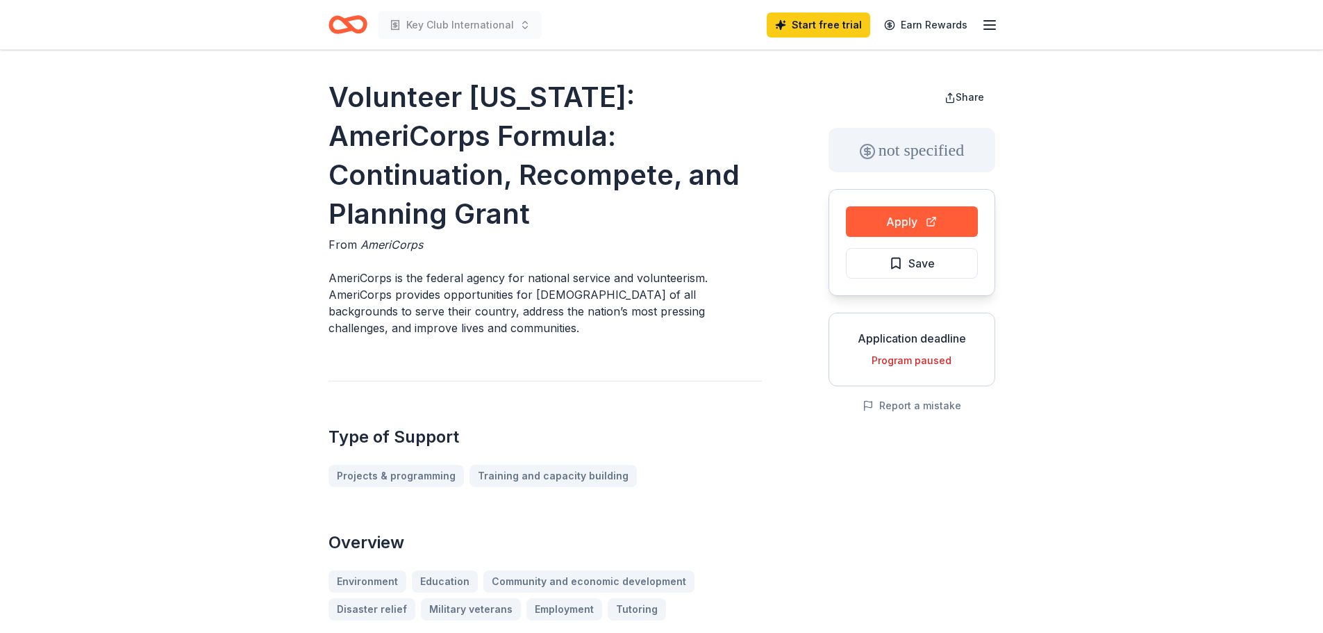
drag, startPoint x: 544, startPoint y: 306, endPoint x: 537, endPoint y: 301, distance: 8.5
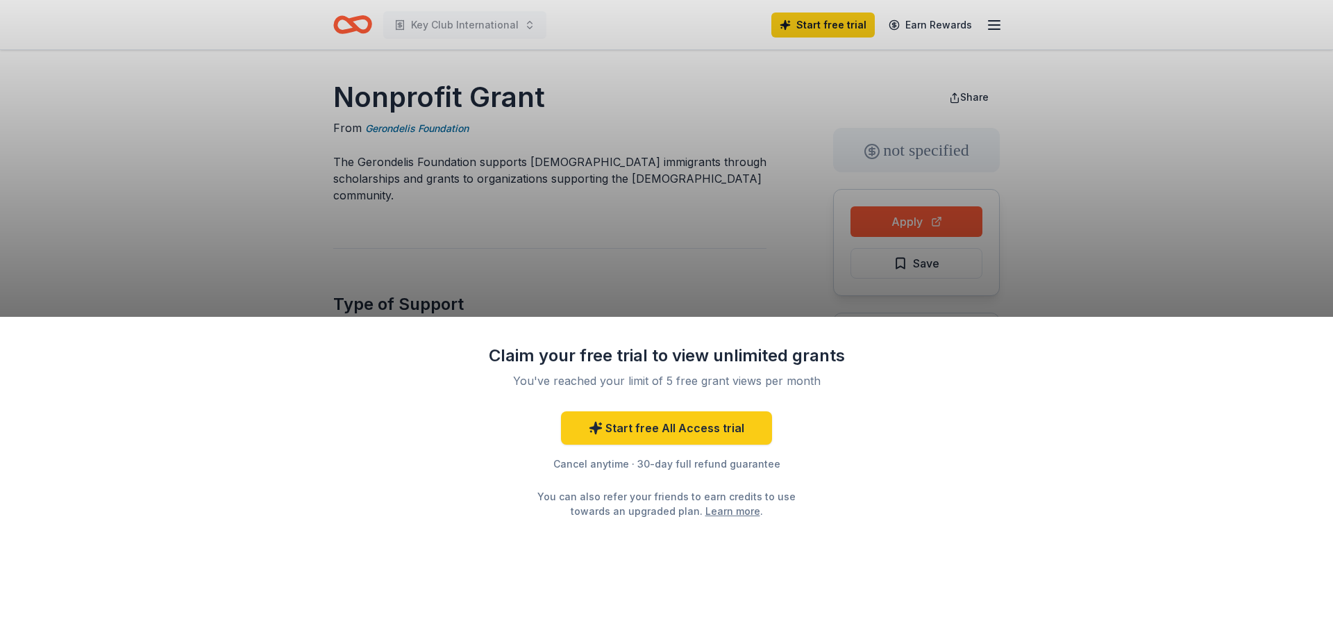
click at [643, 171] on div "Claim your free trial to view unlimited grants You've reached your limit of 5 f…" at bounding box center [666, 316] width 1333 height 633
